Goal: Task Accomplishment & Management: Complete application form

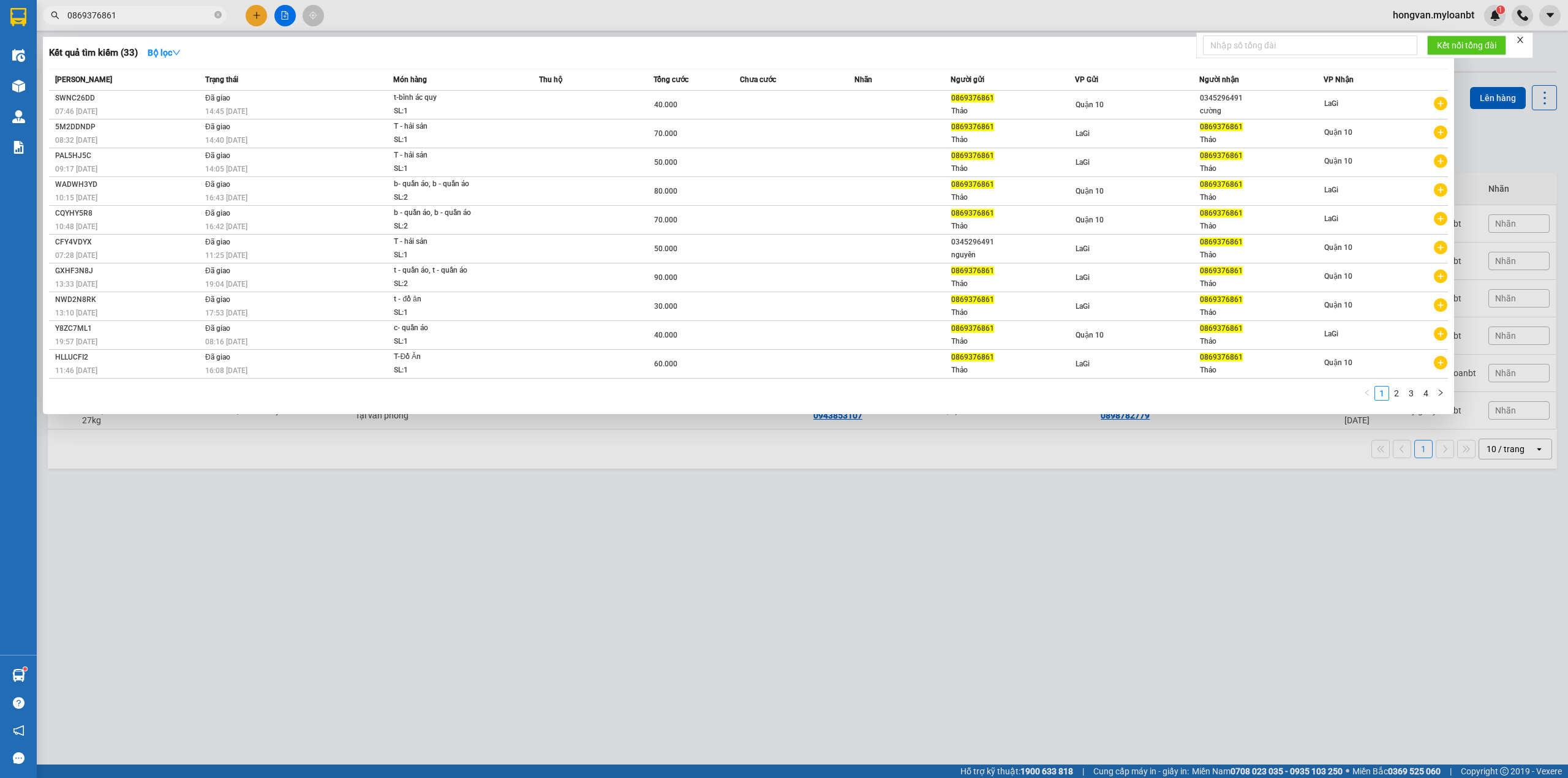
click at [124, 16] on input "0869376861" at bounding box center [139, 15] width 144 height 13
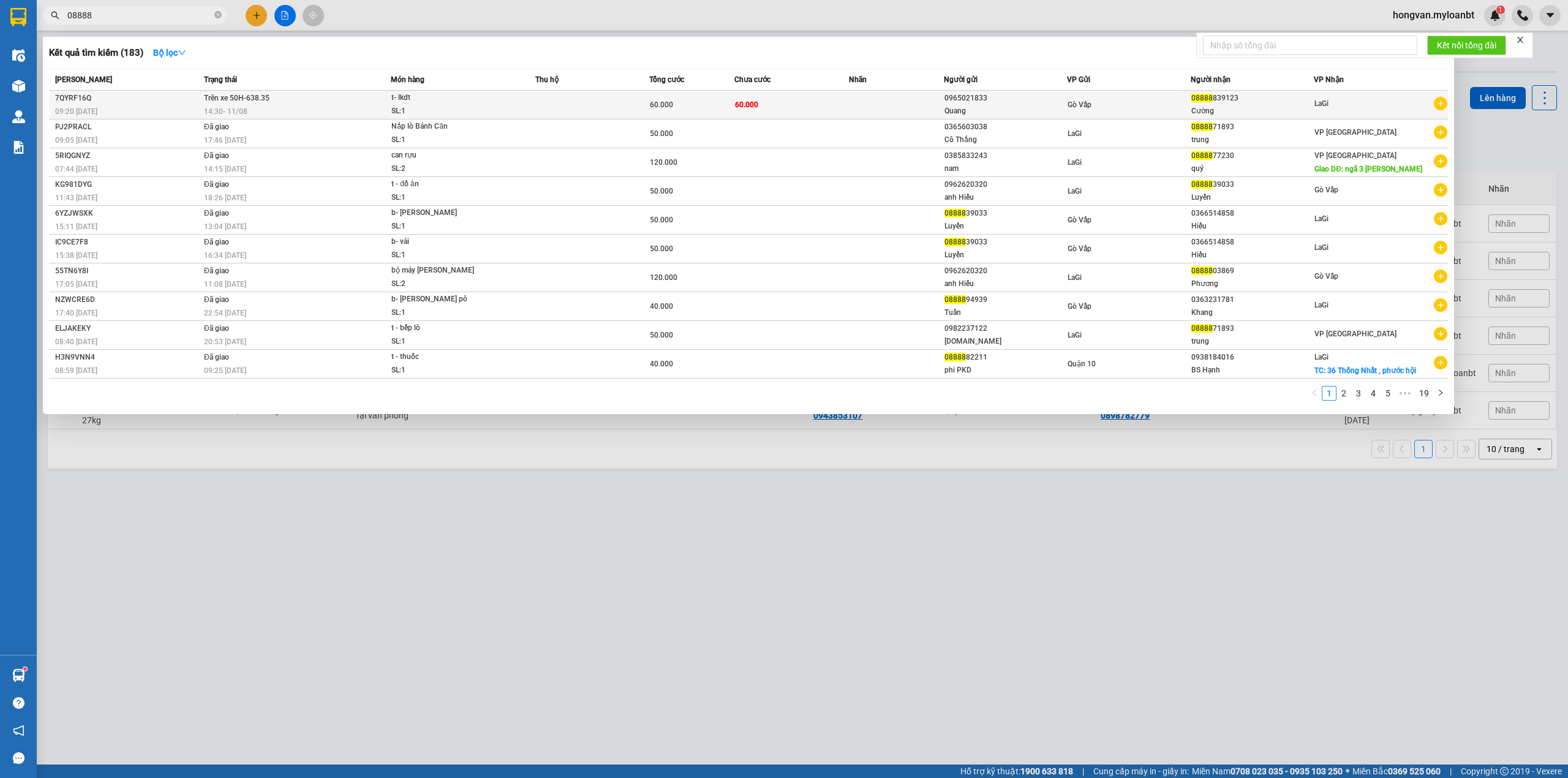
type input "08888"
click at [820, 106] on td "60.000" at bounding box center [791, 105] width 114 height 29
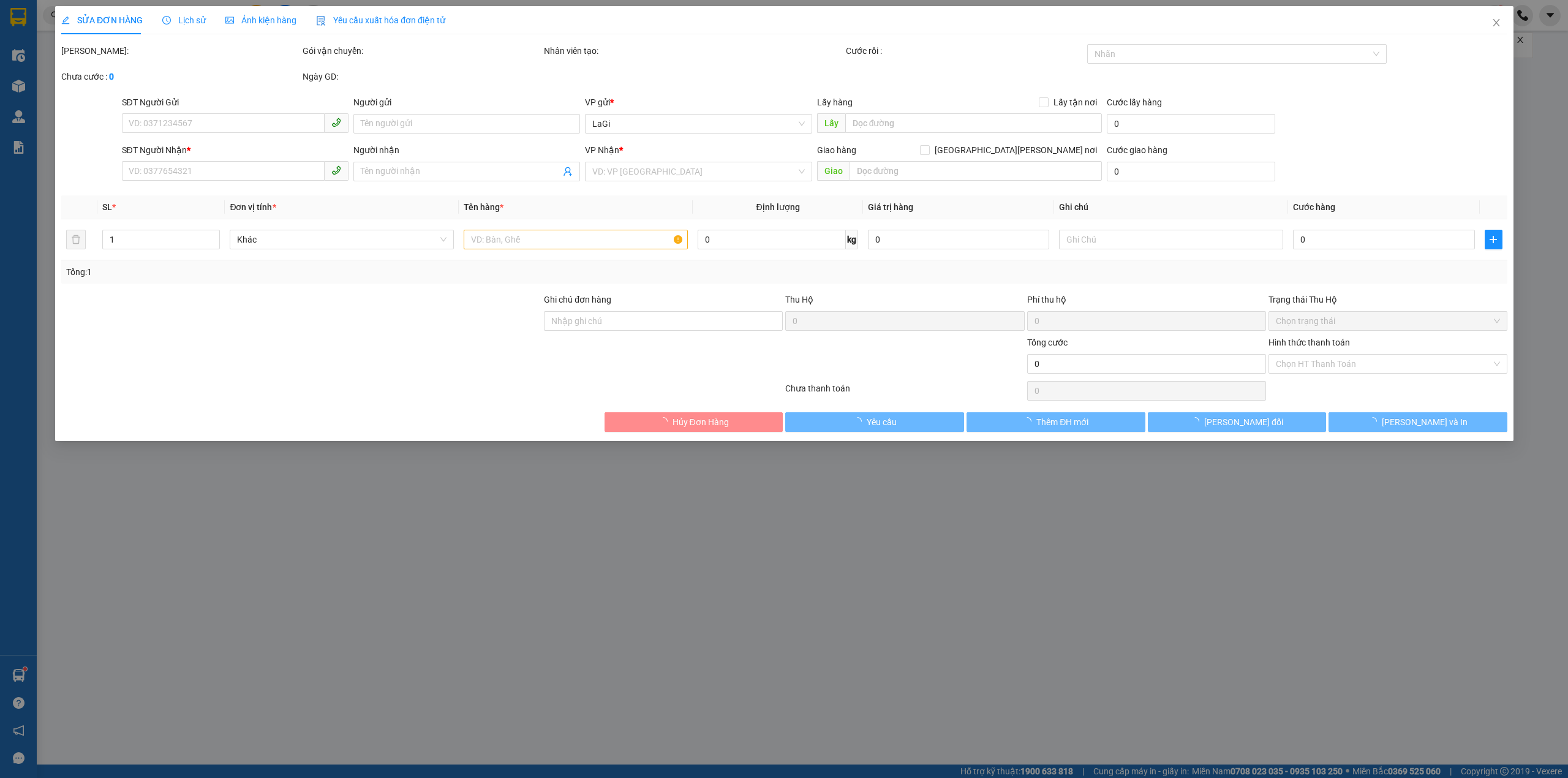
type input "0965021833"
type input "Quang"
type input "08888839123"
type input "Cường"
type input "60.000"
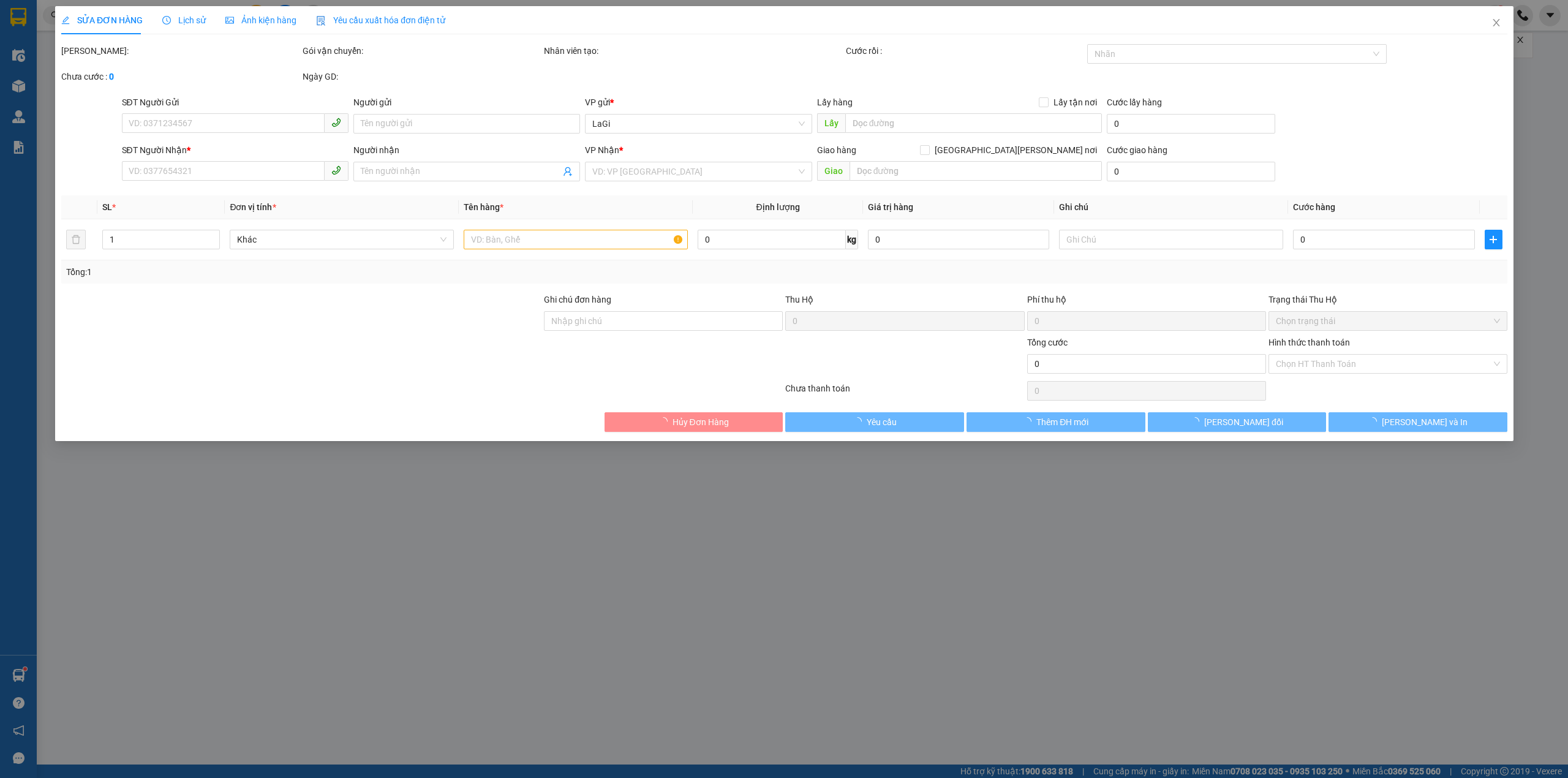
type input "60.000"
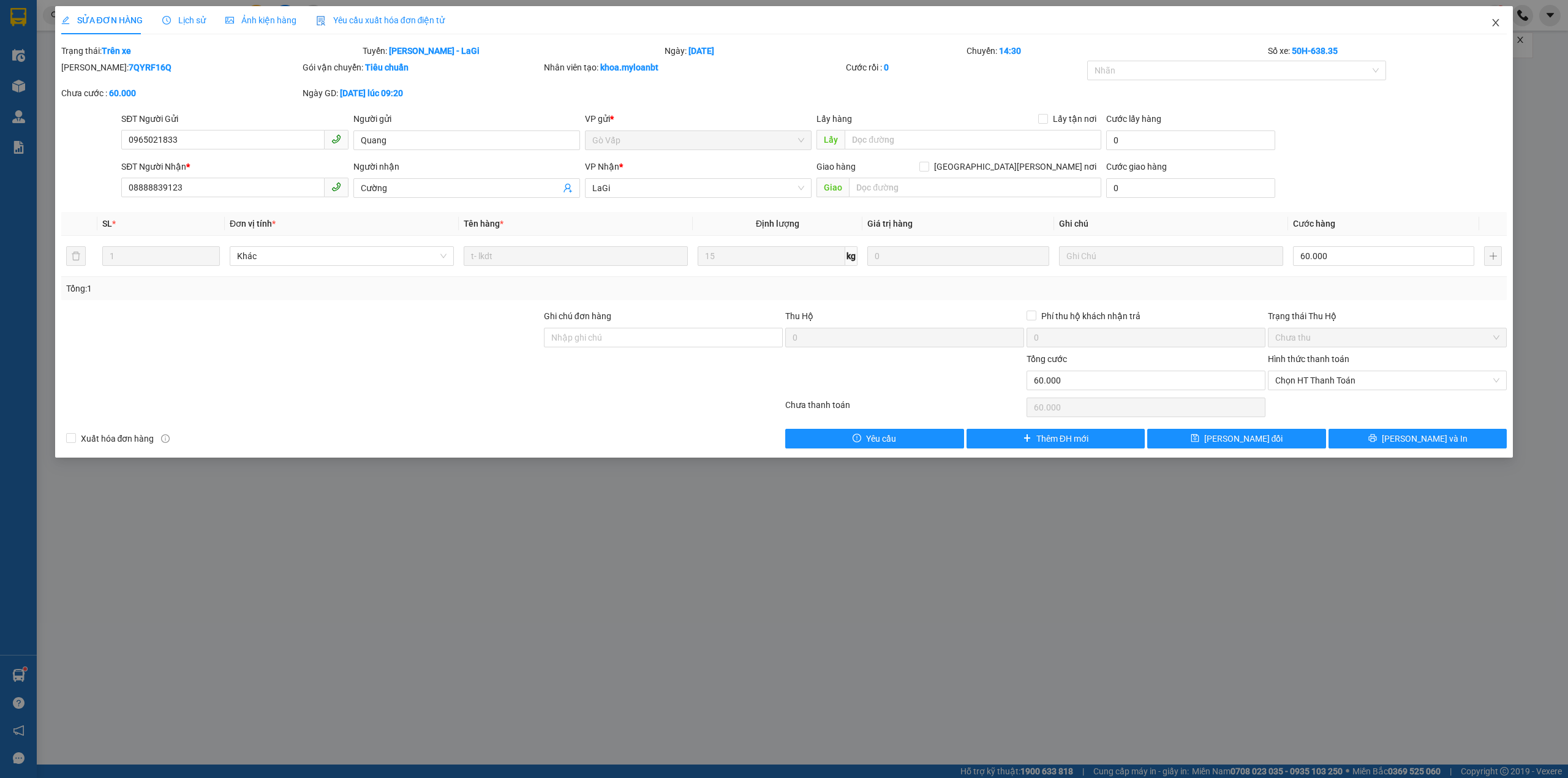
click at [1496, 28] on span "Close" at bounding box center [1496, 23] width 34 height 34
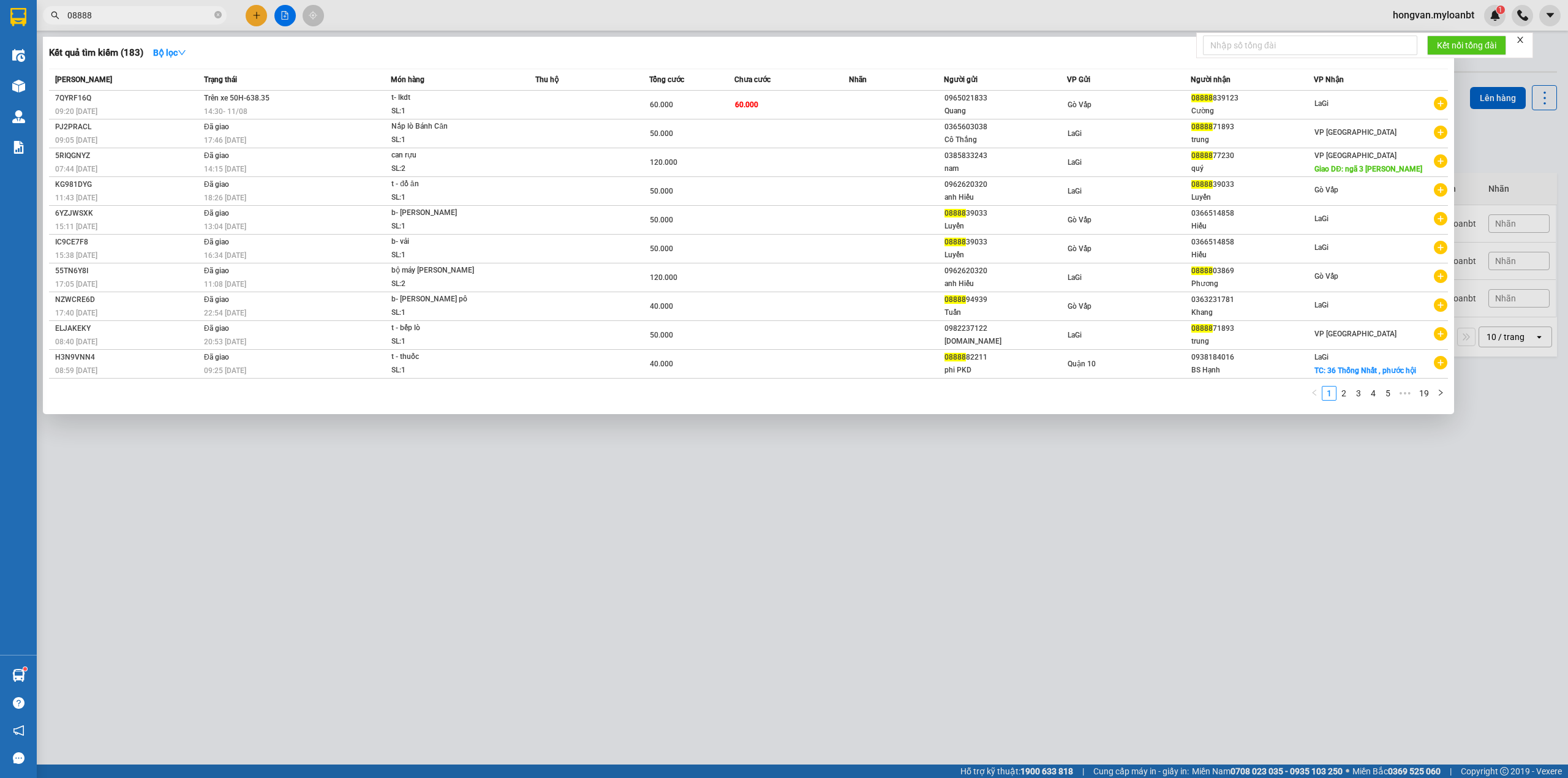
click at [126, 11] on input "08888" at bounding box center [139, 15] width 144 height 13
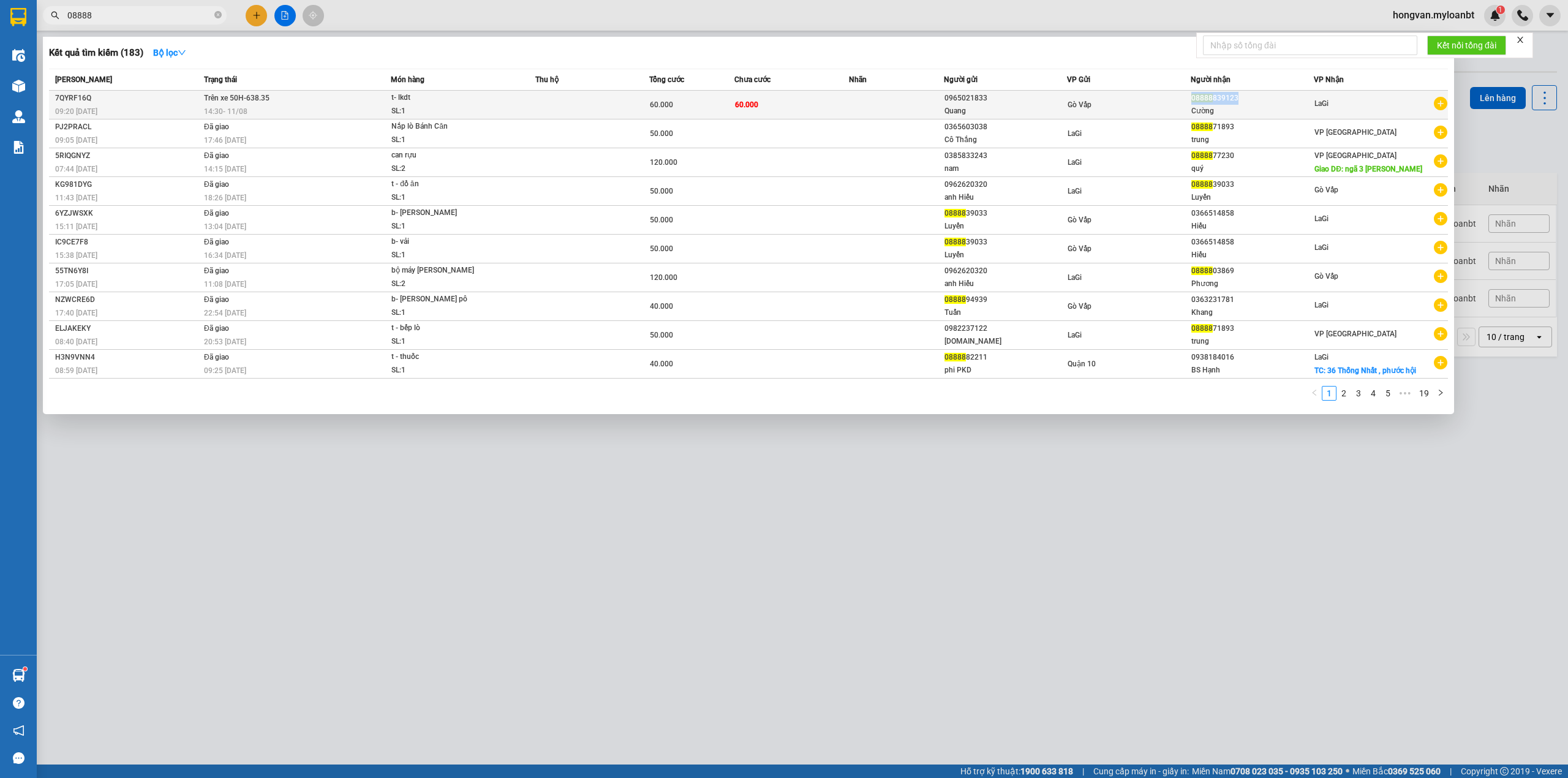
drag, startPoint x: 1247, startPoint y: 98, endPoint x: 1200, endPoint y: 98, distance: 47.0
click at [1200, 98] on div "08888 839123" at bounding box center [1253, 98] width 123 height 13
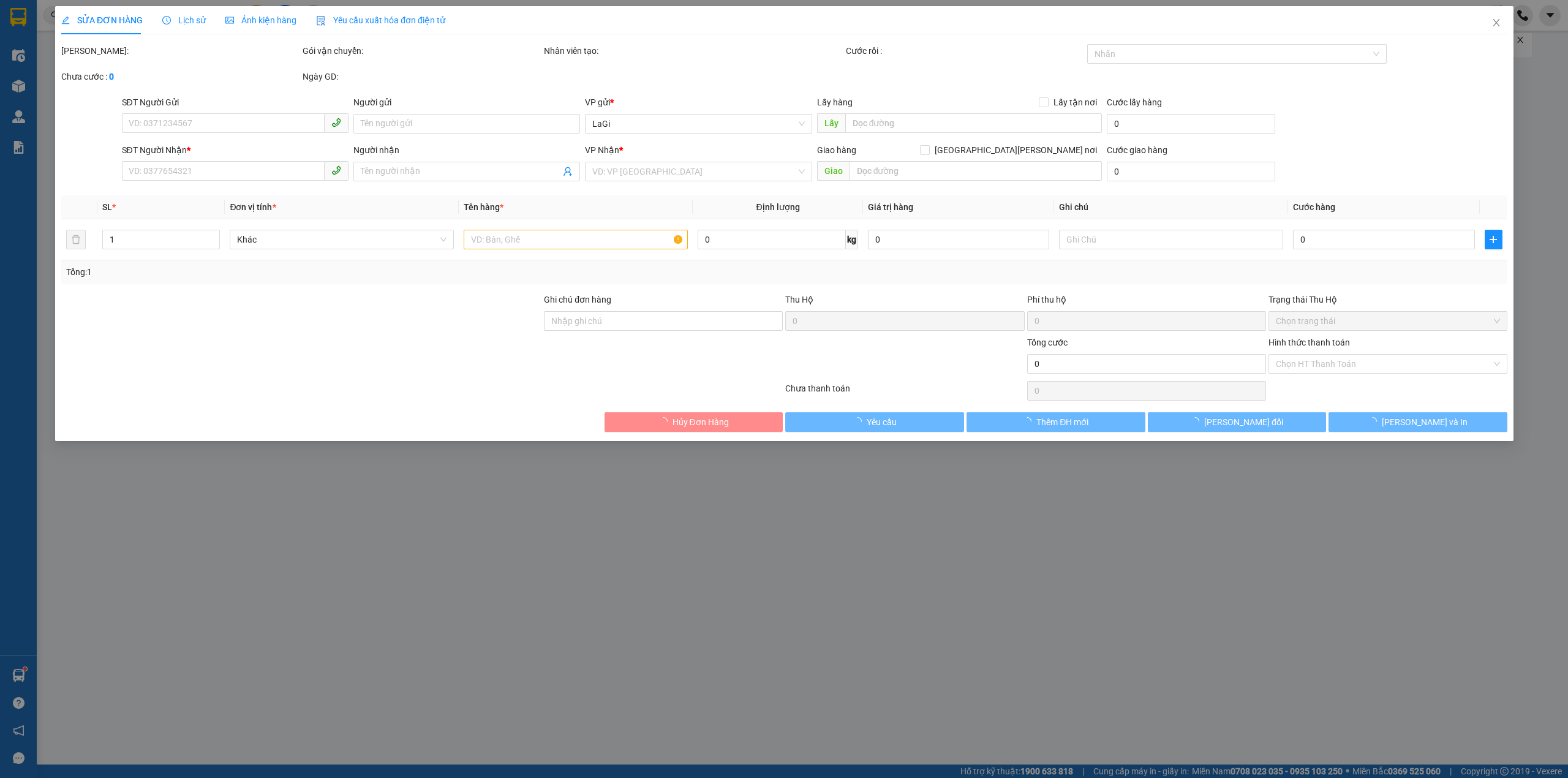
type input "0965021833"
type input "Quang"
type input "08888839123"
type input "Cường"
type input "60.000"
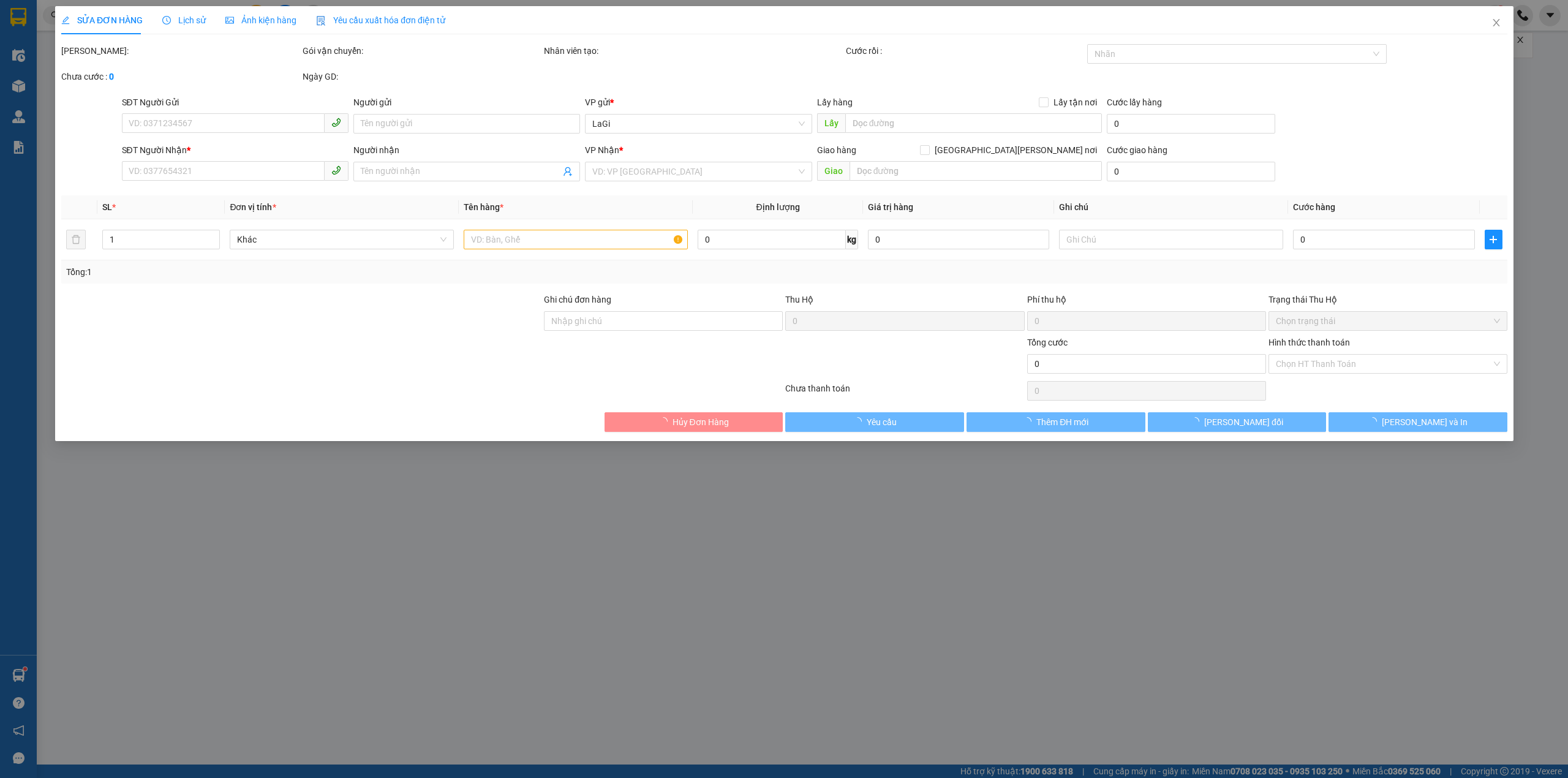
type input "60.000"
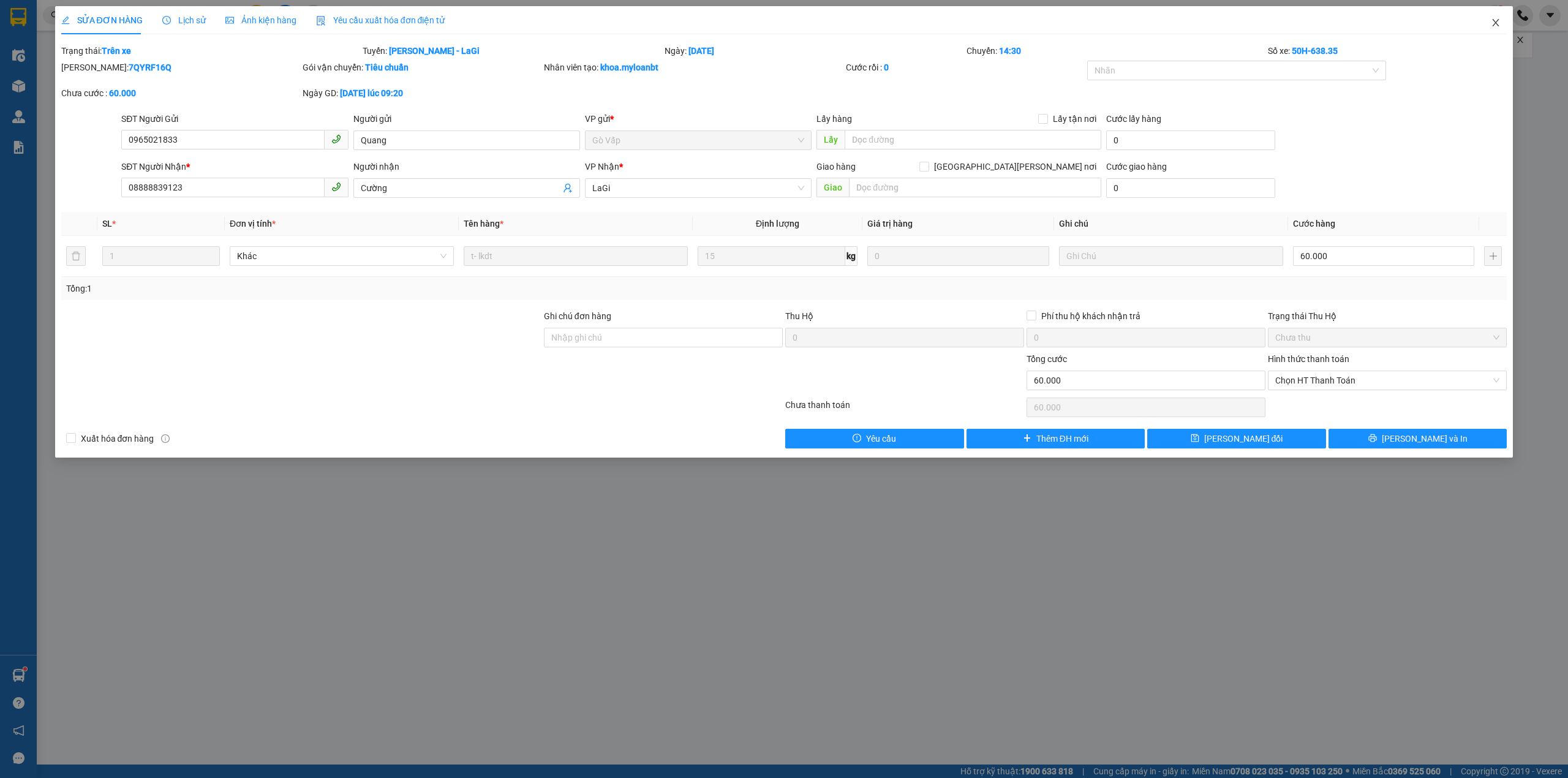
click at [1496, 21] on icon "close" at bounding box center [1496, 22] width 10 height 10
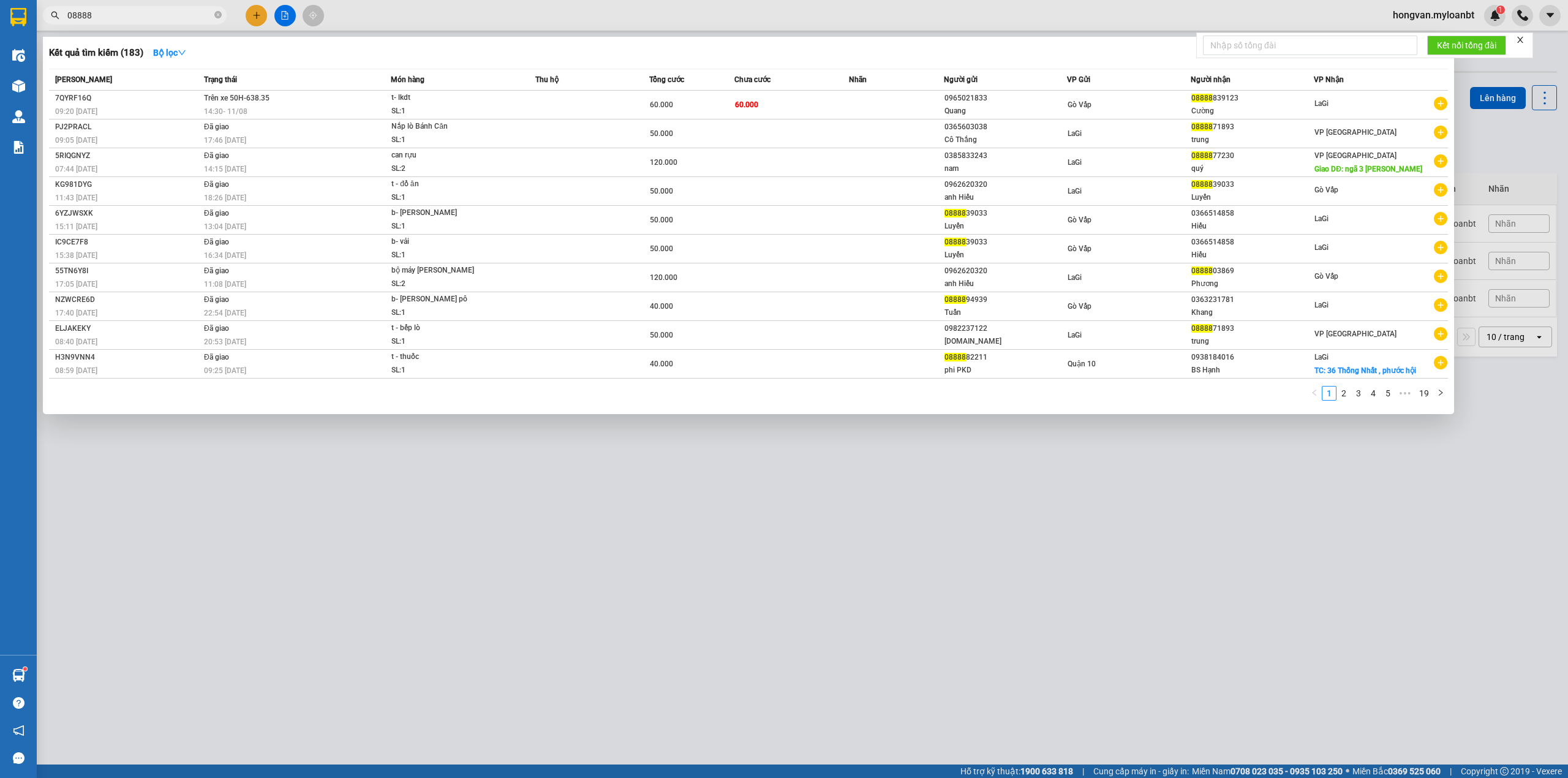
click at [131, 15] on input "08888" at bounding box center [139, 15] width 144 height 13
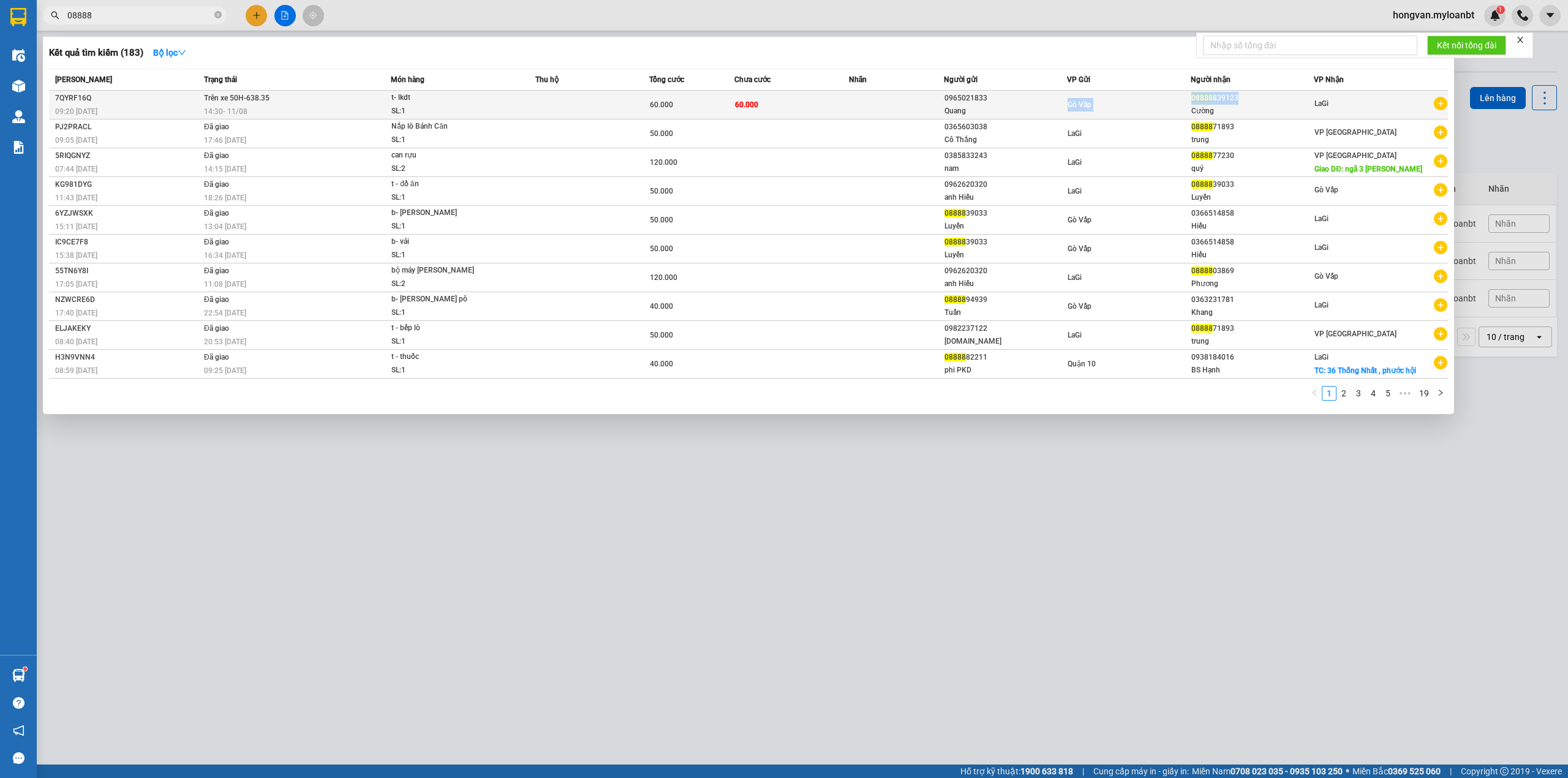
drag, startPoint x: 1255, startPoint y: 99, endPoint x: 1197, endPoint y: 99, distance: 58.0
click at [1197, 99] on tr "7QYRF16Q 09:20 [DATE] Trên xe 50H-638.35 14:30 [DATE] t- lkdt SL: 1 60.000 60.0…" at bounding box center [749, 105] width 1399 height 29
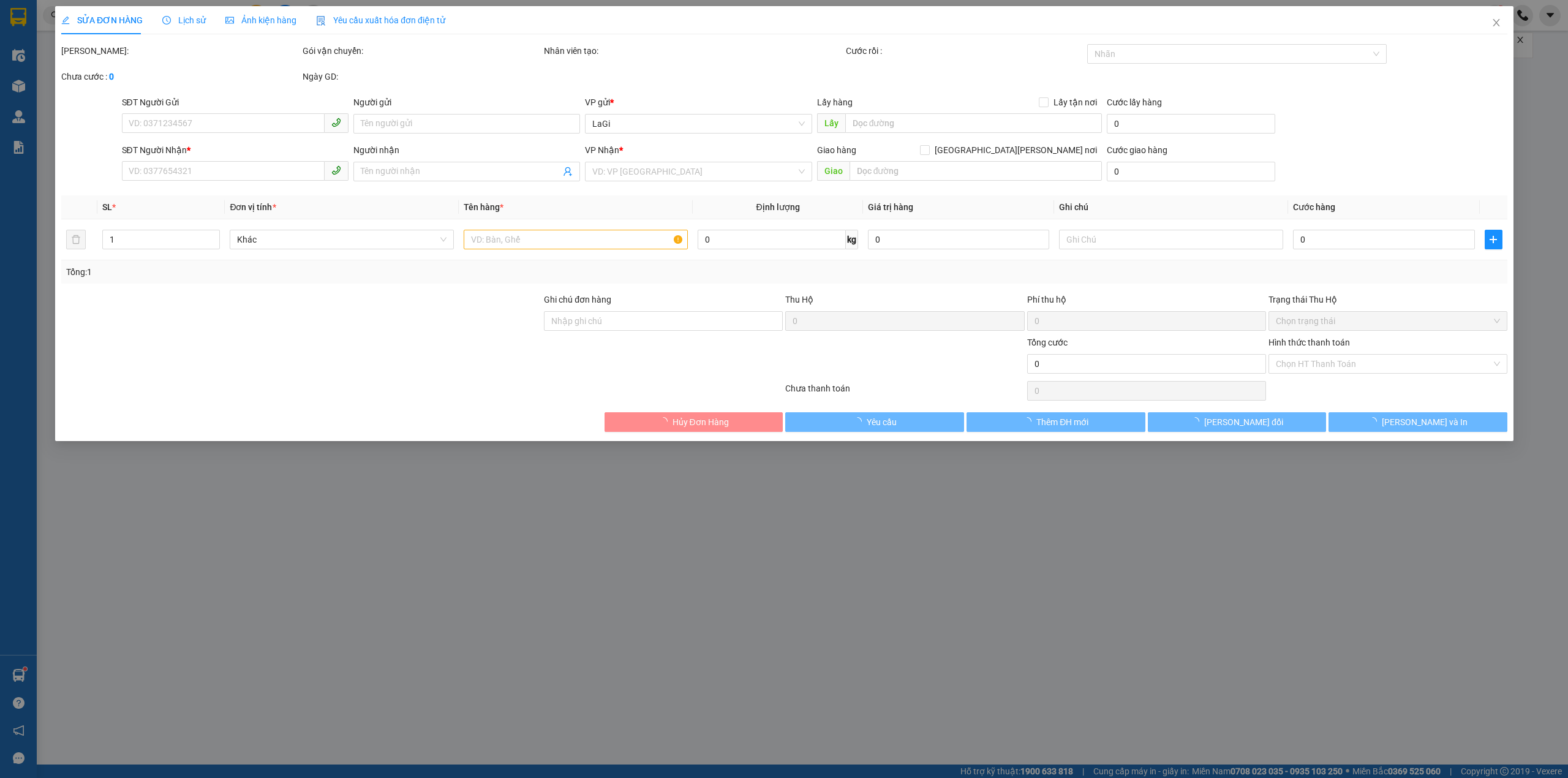
type input "0965021833"
type input "Quang"
type input "08888839123"
type input "Cường"
type input "60.000"
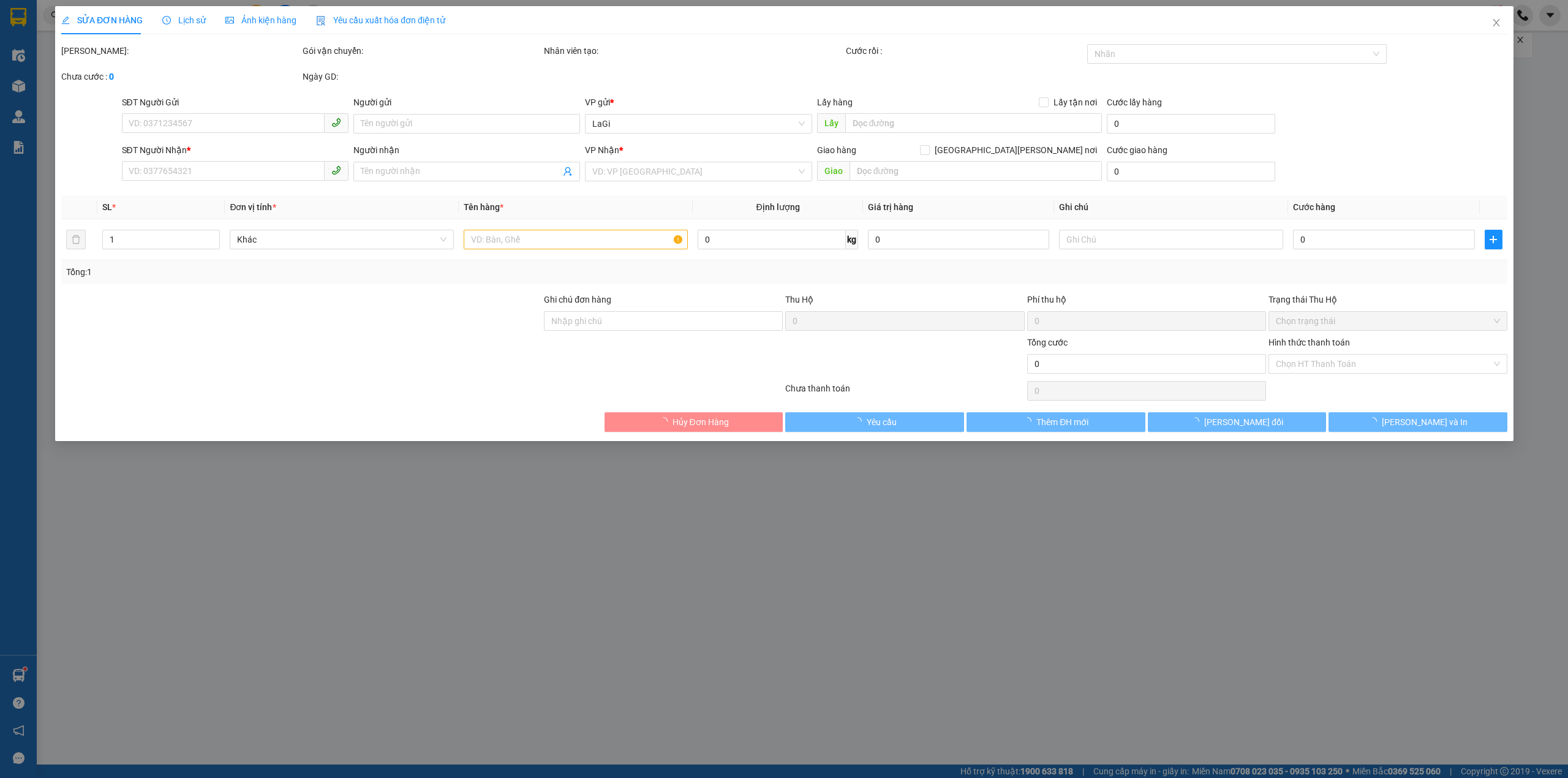
type input "60.000"
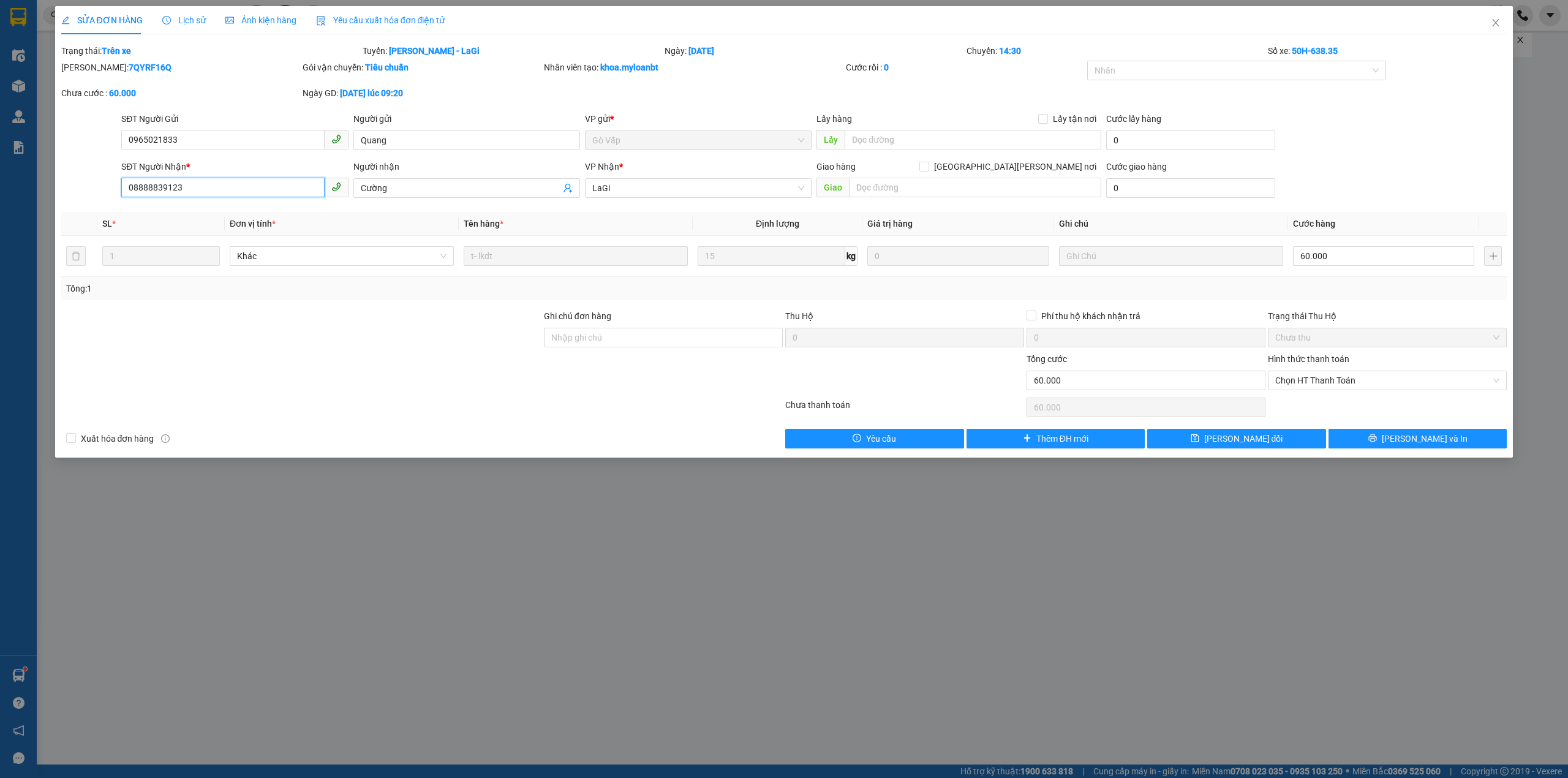
drag, startPoint x: 185, startPoint y: 185, endPoint x: 111, endPoint y: 191, distance: 74.2
click at [111, 191] on div "SĐT Người [PERSON_NAME] * 08888839123 08888839123 Người [PERSON_NAME] [PERSON_N…" at bounding box center [784, 181] width 1448 height 43
click at [1498, 22] on icon "close" at bounding box center [1496, 22] width 10 height 10
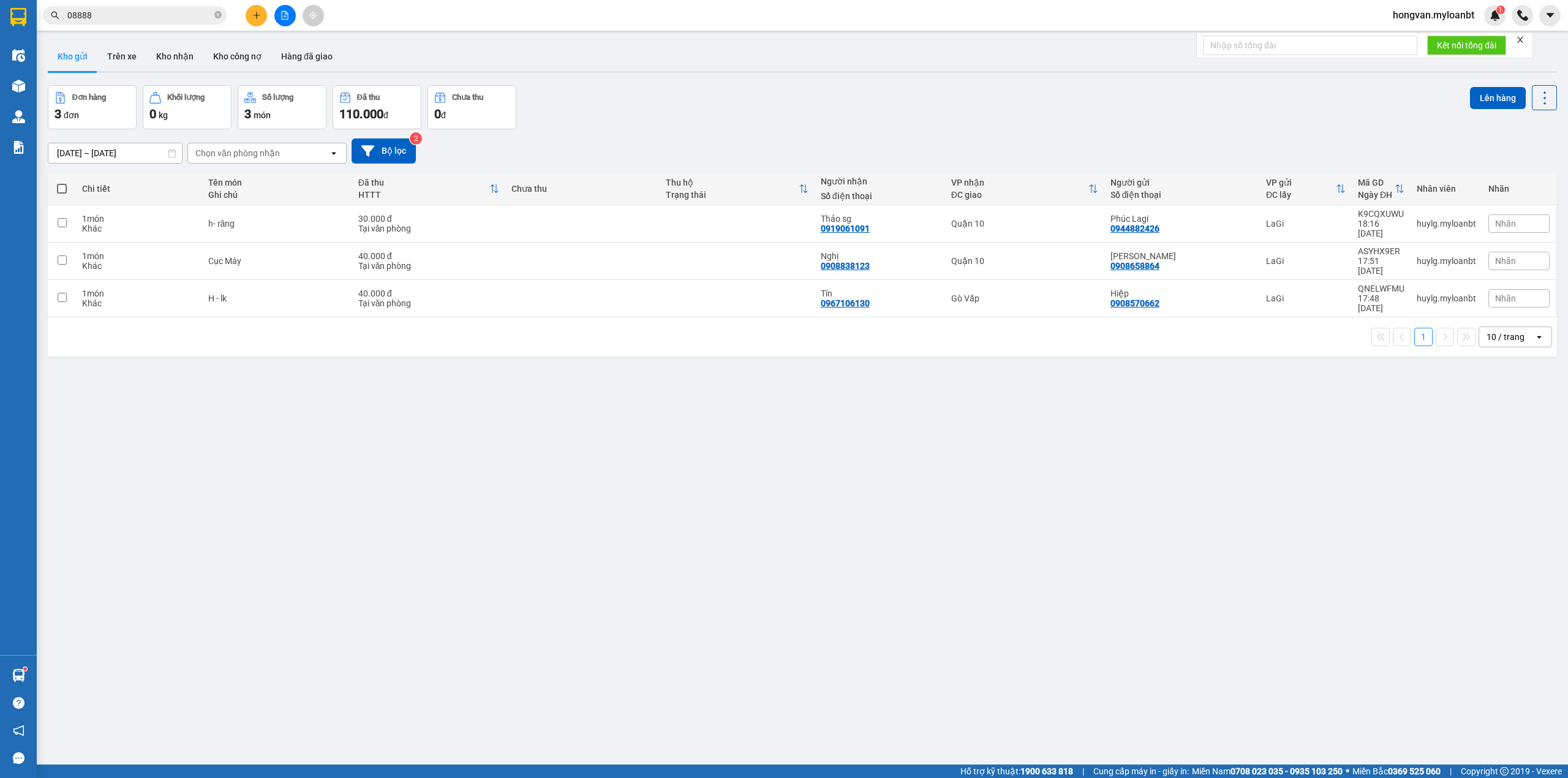
click at [126, 17] on input "08888" at bounding box center [139, 15] width 144 height 13
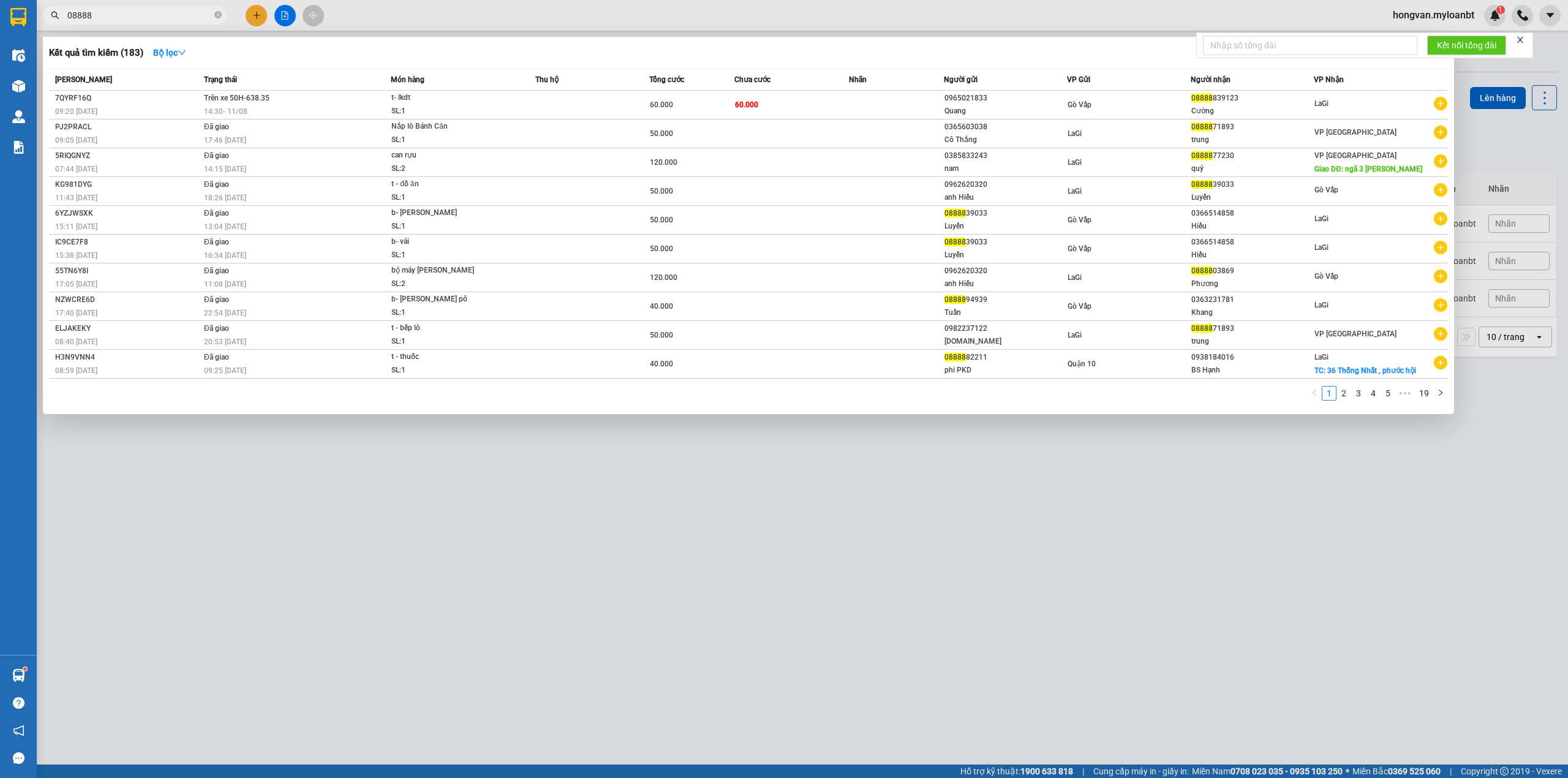
paste input "839123"
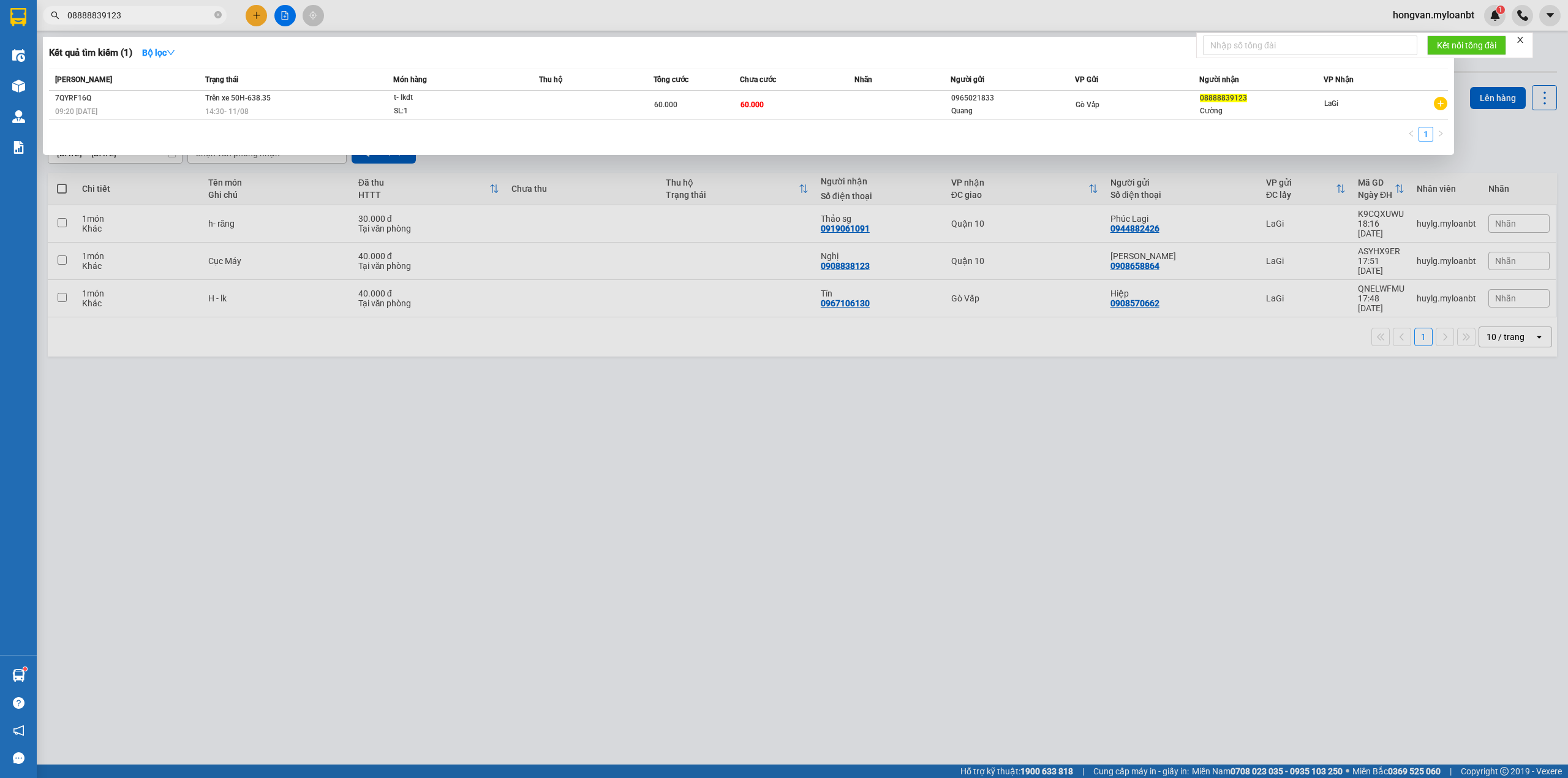
type input "08888839123"
